Goal: Navigation & Orientation: Find specific page/section

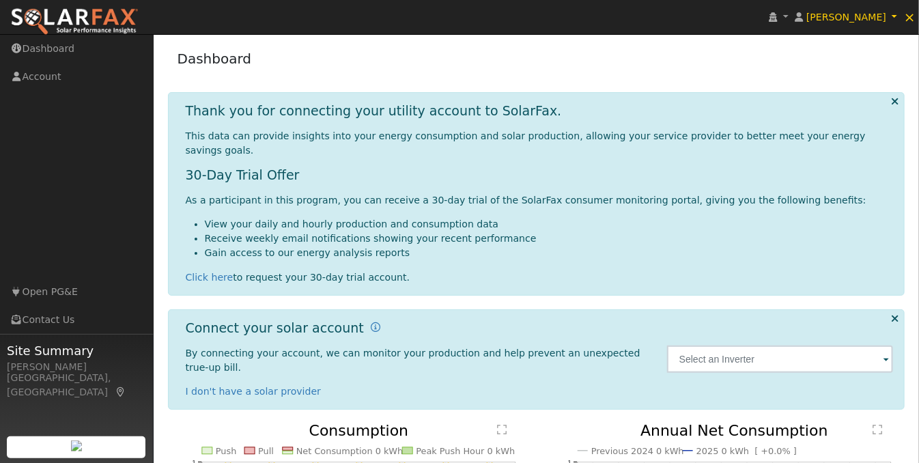
click at [891, 97] on icon at bounding box center [895, 101] width 8 height 10
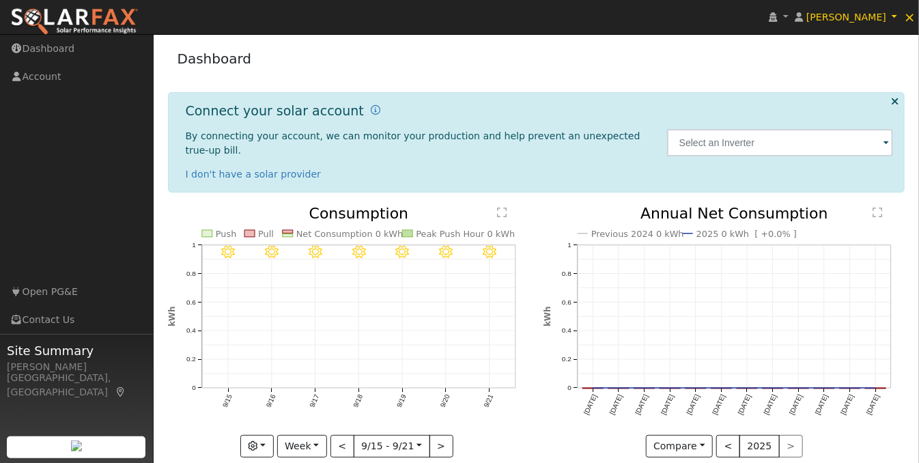
click at [896, 100] on icon at bounding box center [895, 101] width 8 height 10
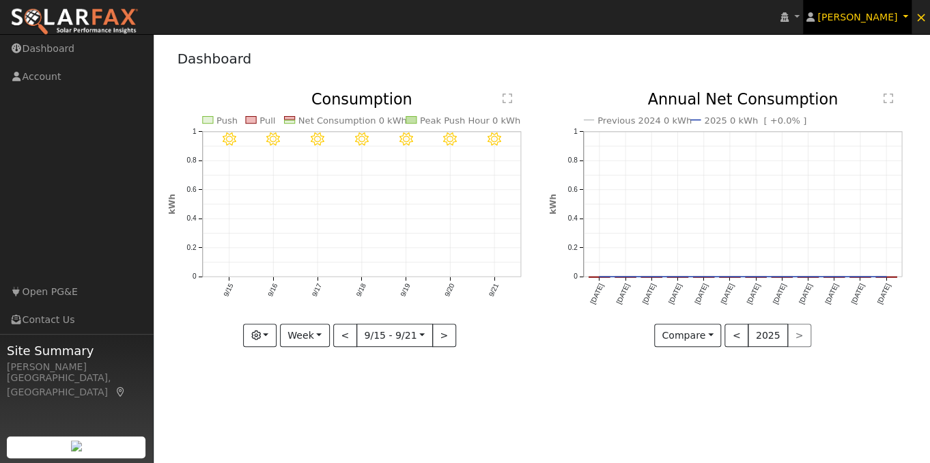
click at [907, 14] on link "[PERSON_NAME]" at bounding box center [857, 17] width 109 height 34
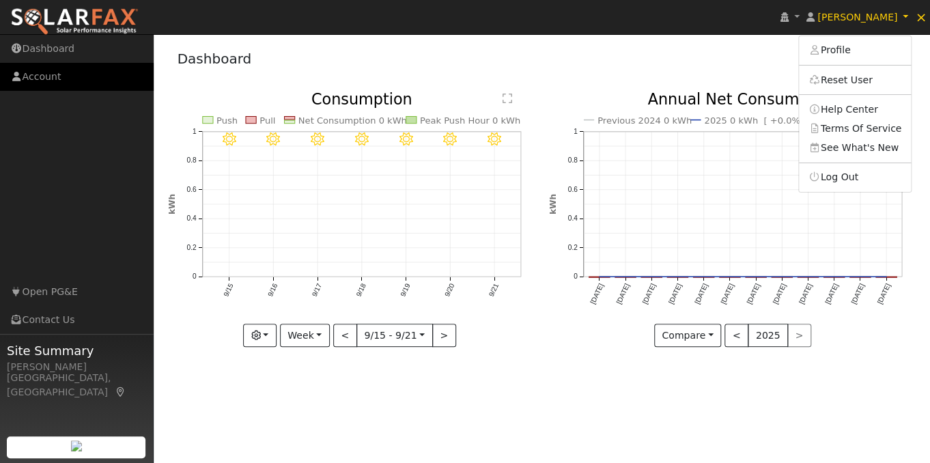
click at [49, 69] on link "Account" at bounding box center [77, 77] width 154 height 28
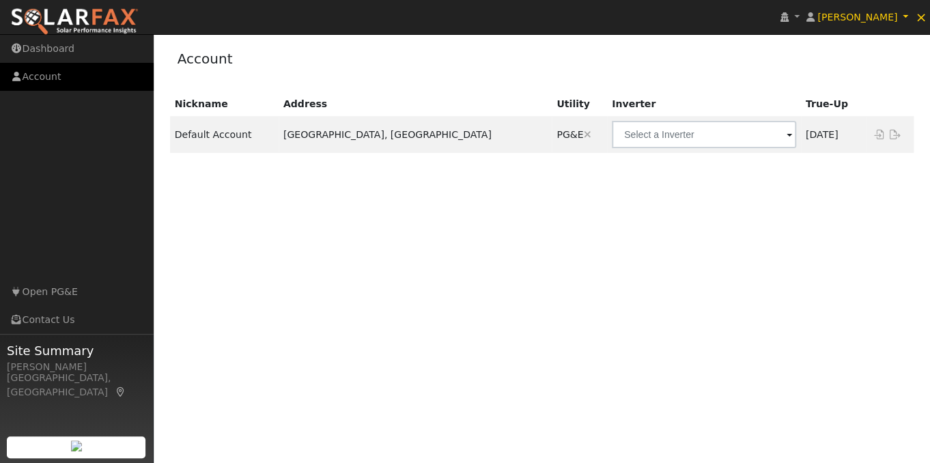
click at [90, 83] on link "Account" at bounding box center [77, 77] width 154 height 28
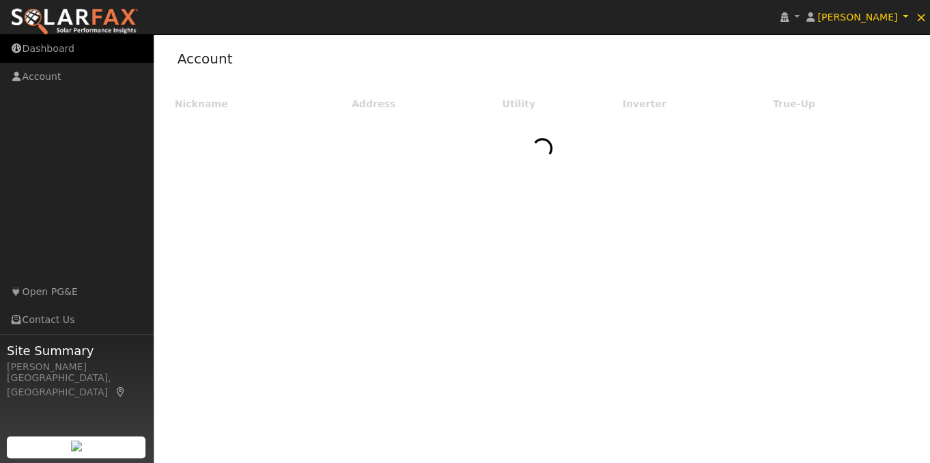
click at [84, 50] on link "Dashboard" at bounding box center [77, 49] width 154 height 28
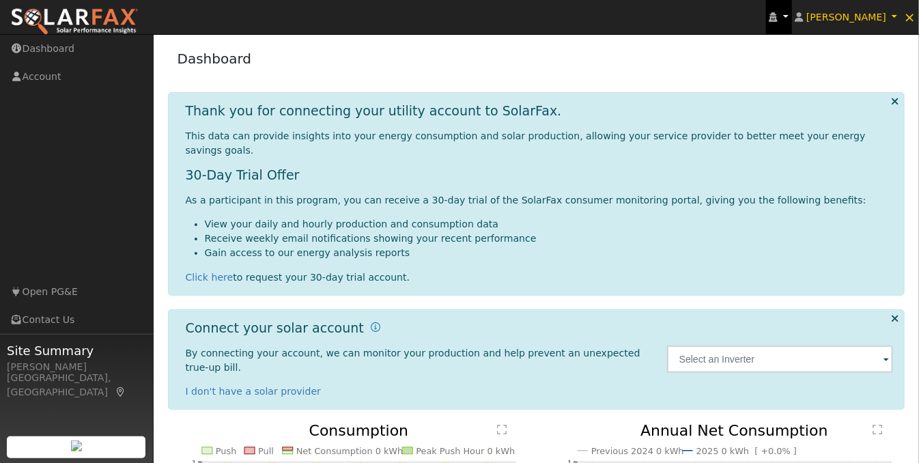
click at [792, 16] on link at bounding box center [779, 17] width 26 height 34
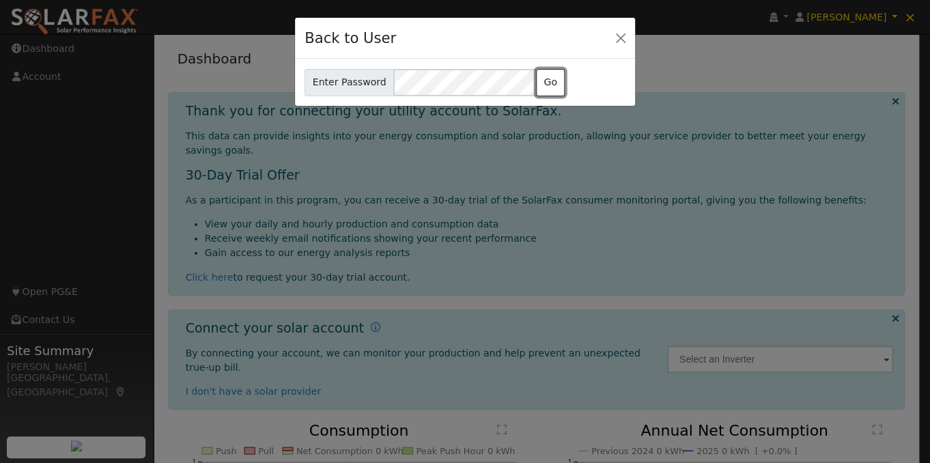
click at [542, 82] on button "Go" at bounding box center [550, 82] width 29 height 27
